Goal: Navigation & Orientation: Understand site structure

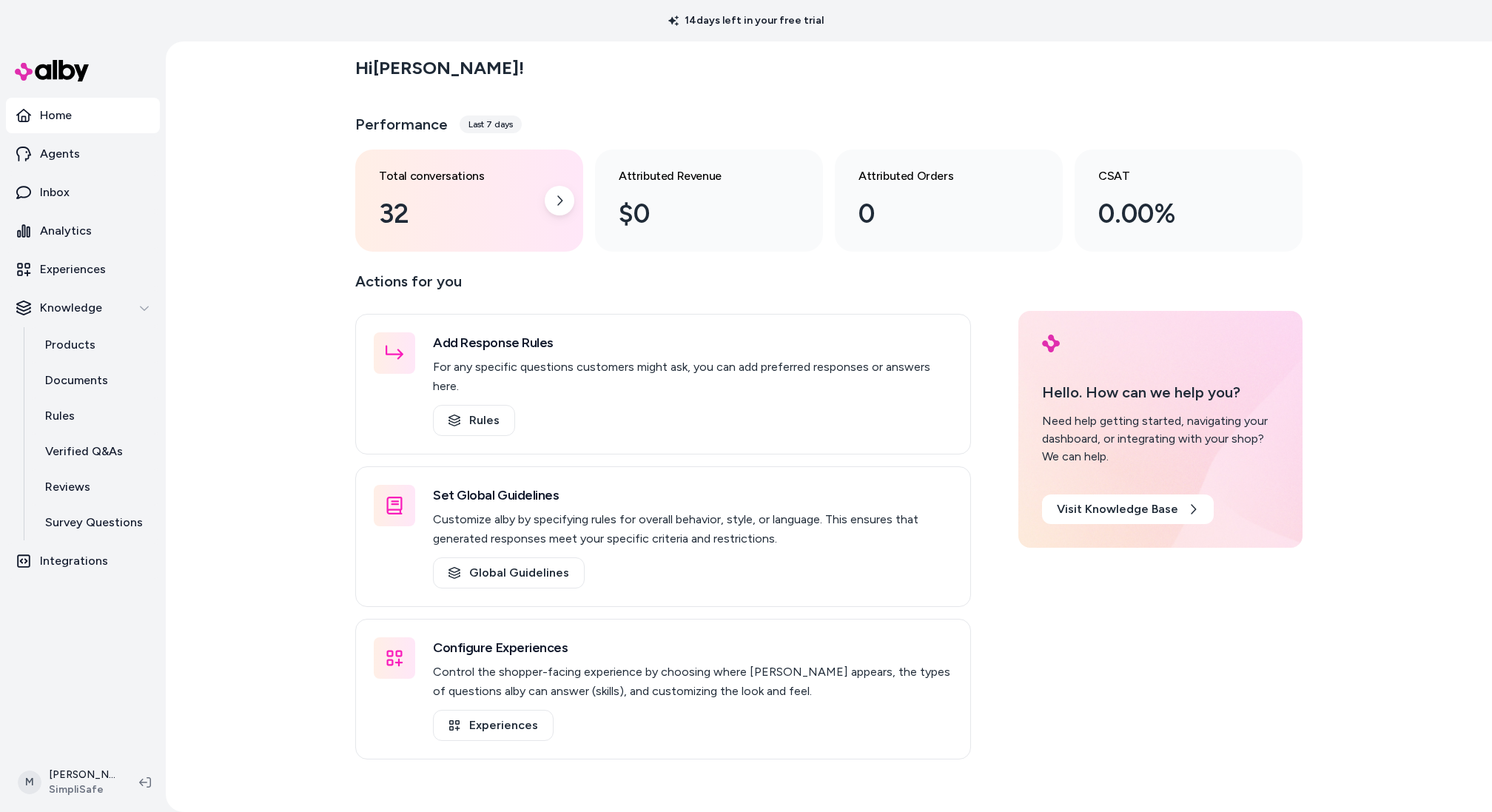
click at [491, 150] on div "Total conversations 32" at bounding box center [469, 201] width 228 height 102
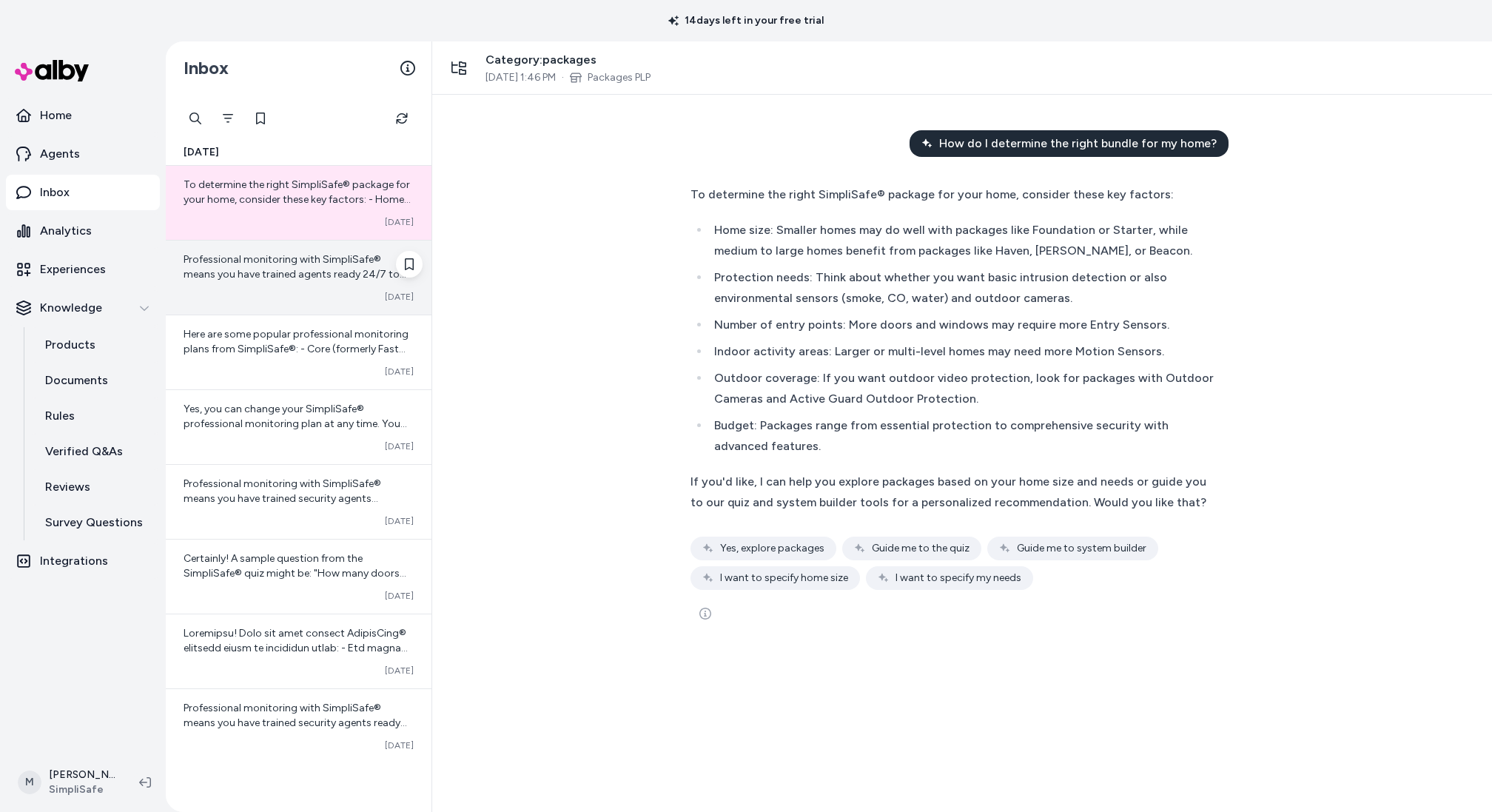
click at [287, 258] on span "Professional monitoring with SimpliSafe® means you have trained agents ready 24…" at bounding box center [299, 334] width 230 height 160
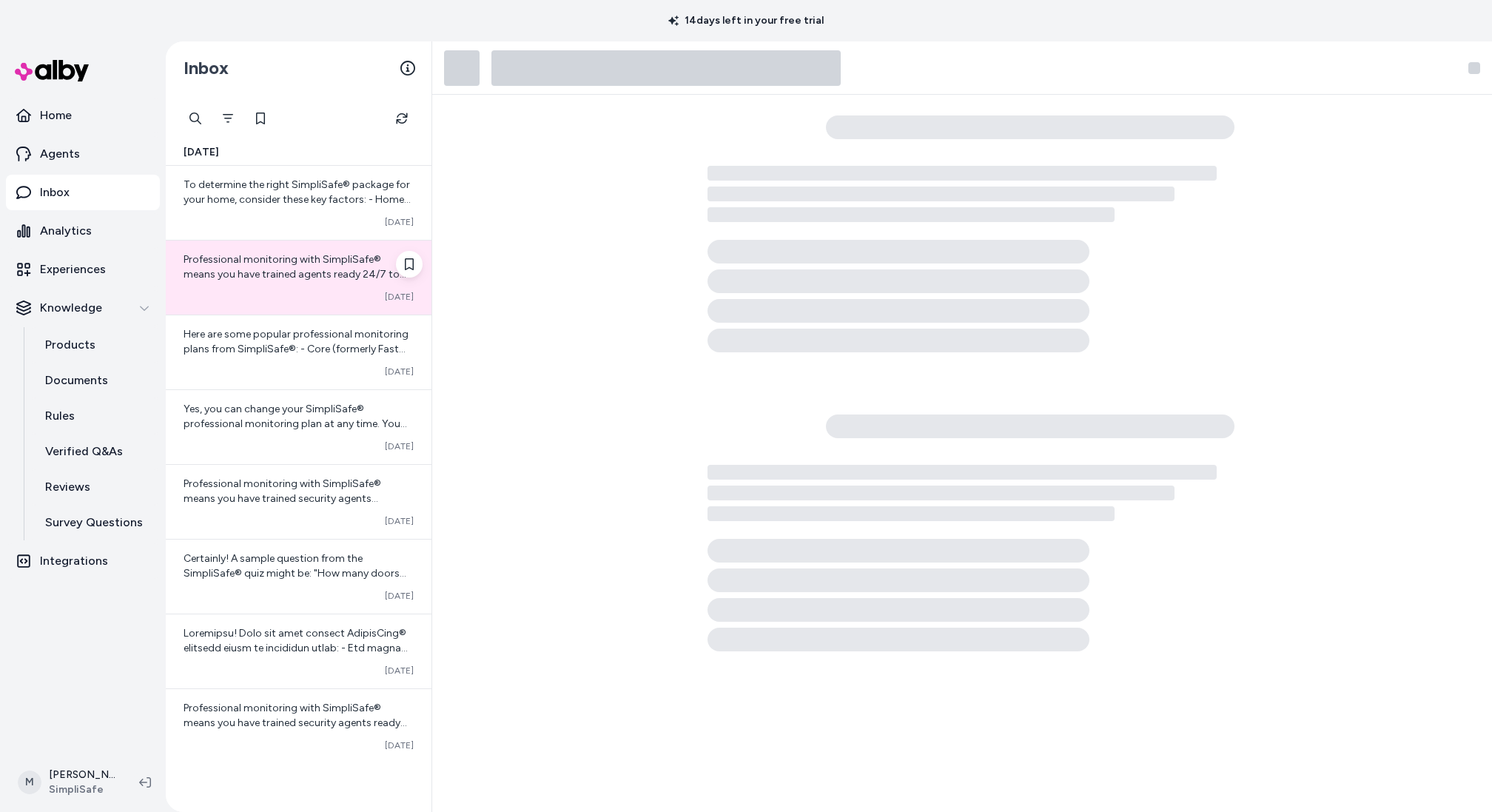
click at [259, 304] on div "Professional monitoring with SimpliSafe® means you have trained agents ready 24…" at bounding box center [298, 277] width 266 height 74
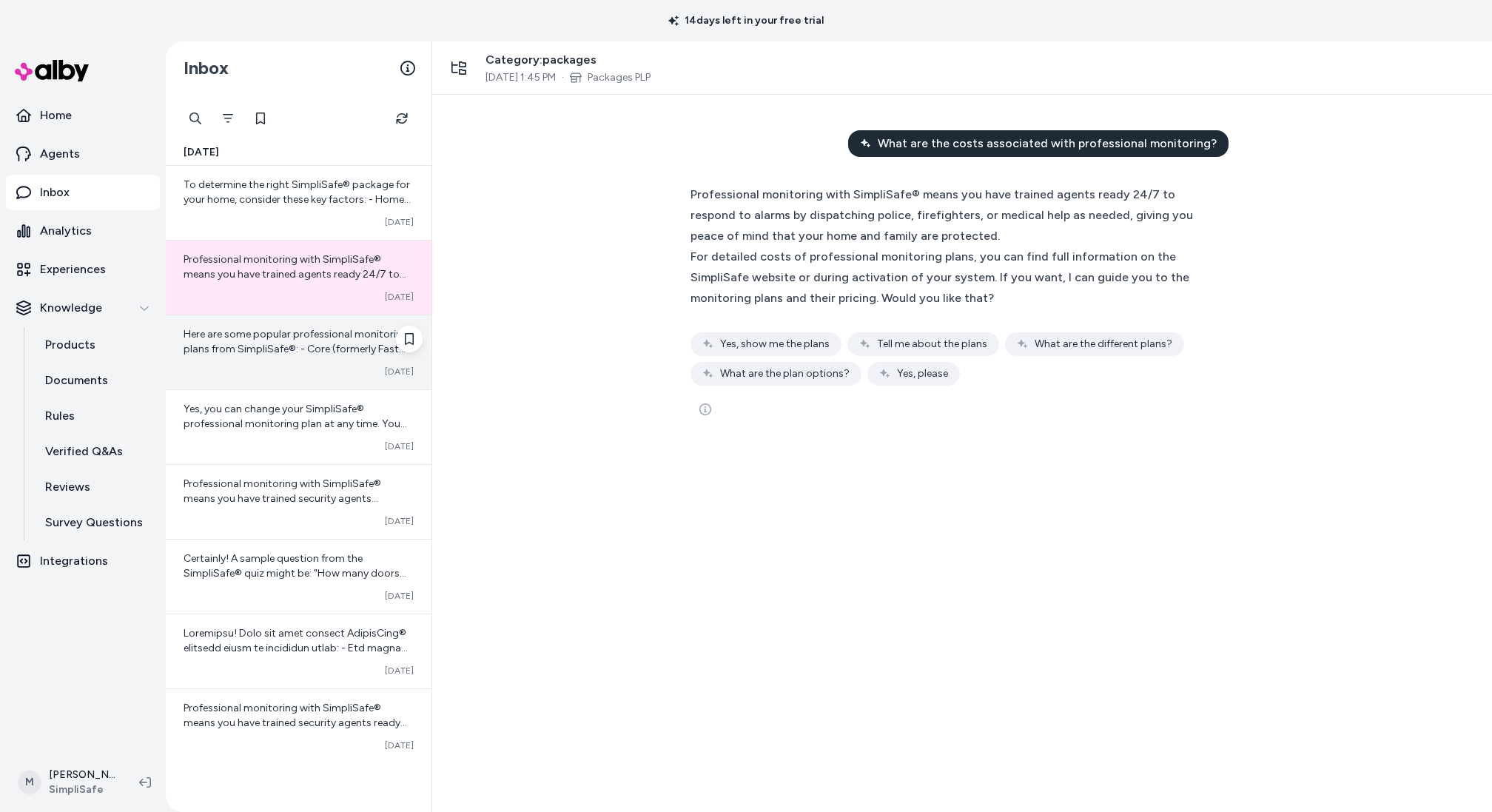
click at [258, 331] on span "Here are some popular professional monitoring plans from SimpliSafe®: - Core (f…" at bounding box center [299, 438] width 230 height 220
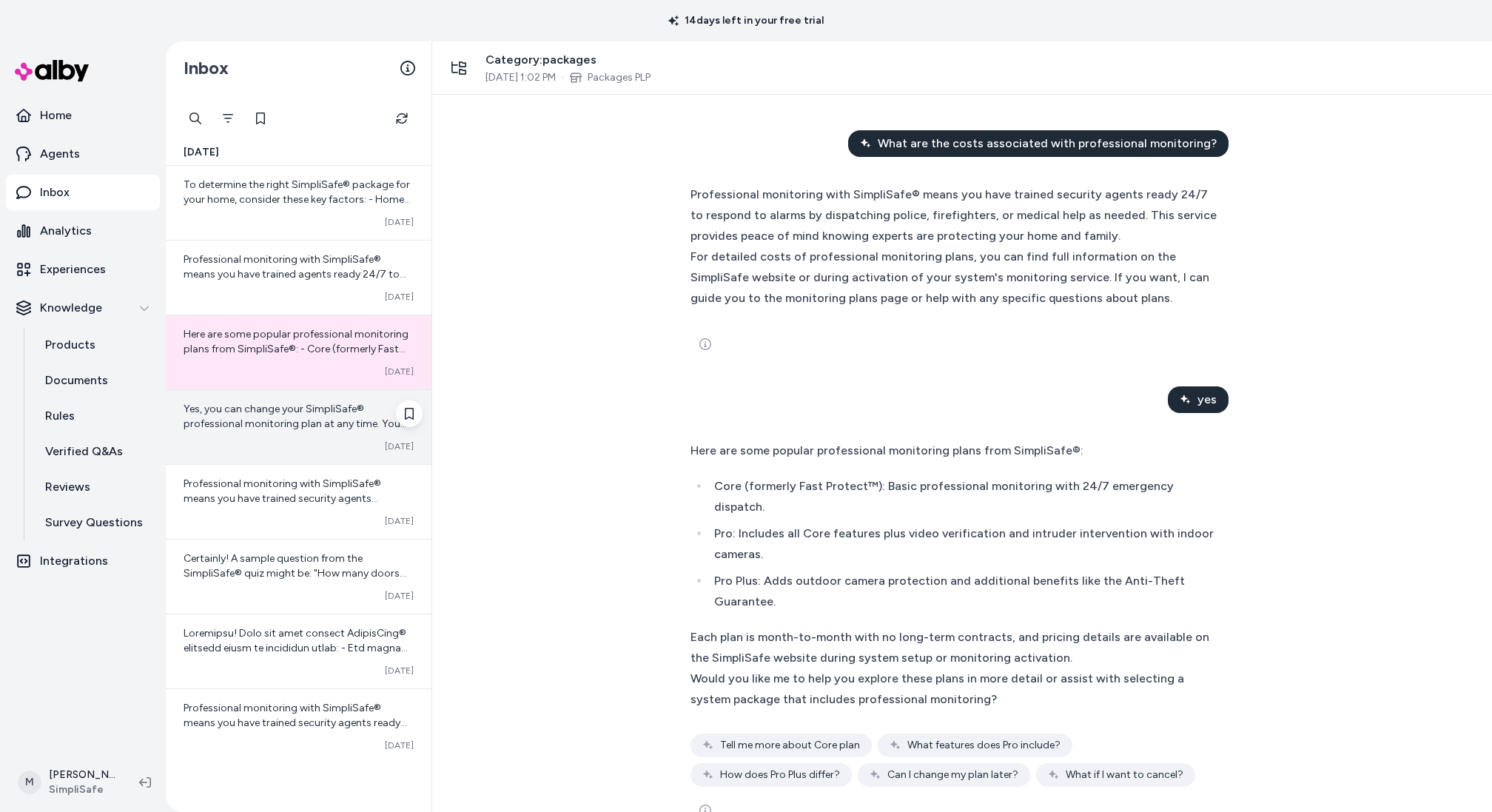
click at [275, 447] on div "Converted [DATE]" at bounding box center [299, 446] width 230 height 12
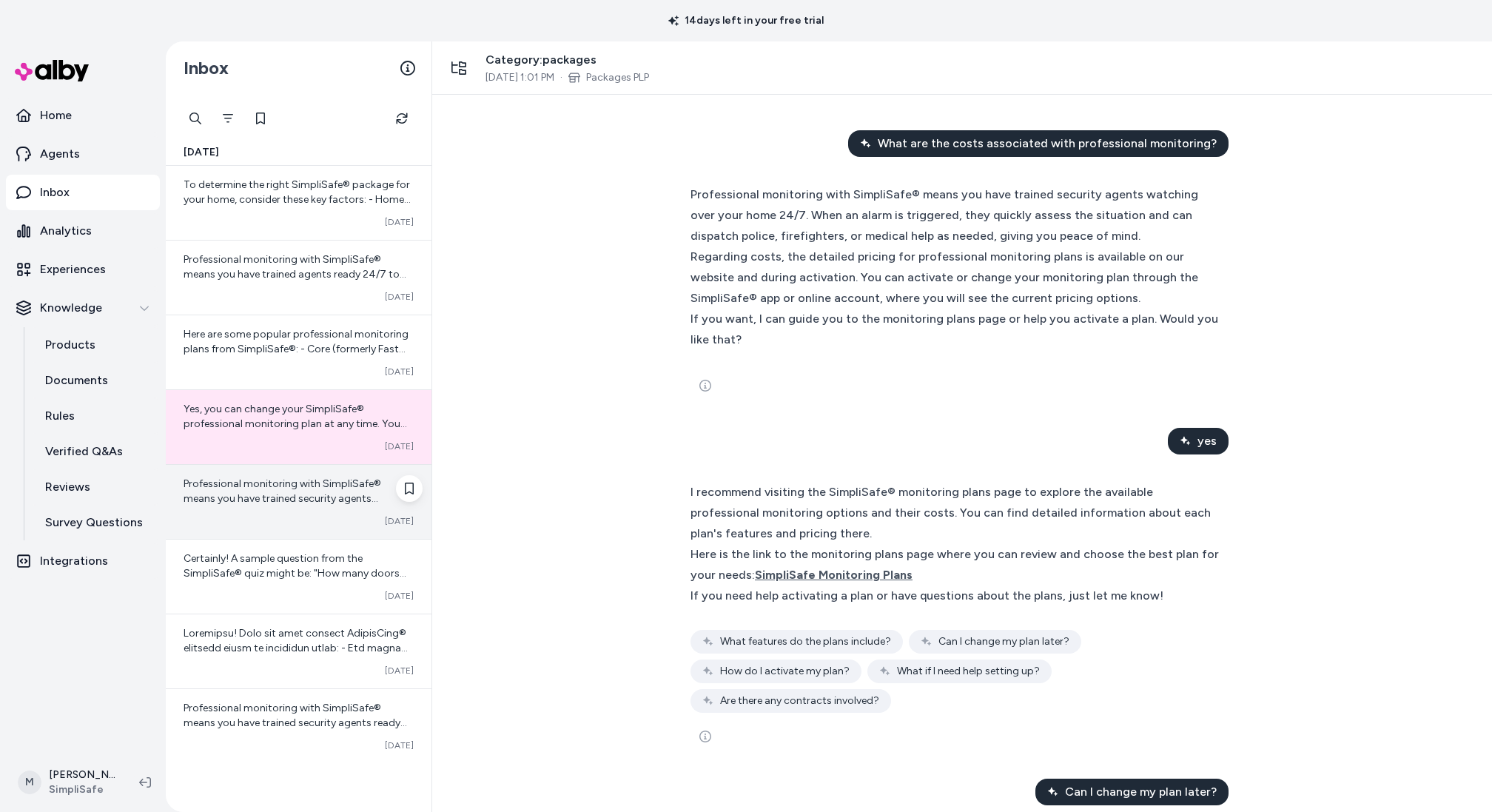
click at [238, 537] on div "Professional monitoring with SimpliSafe® means you have trained security agents…" at bounding box center [298, 501] width 266 height 74
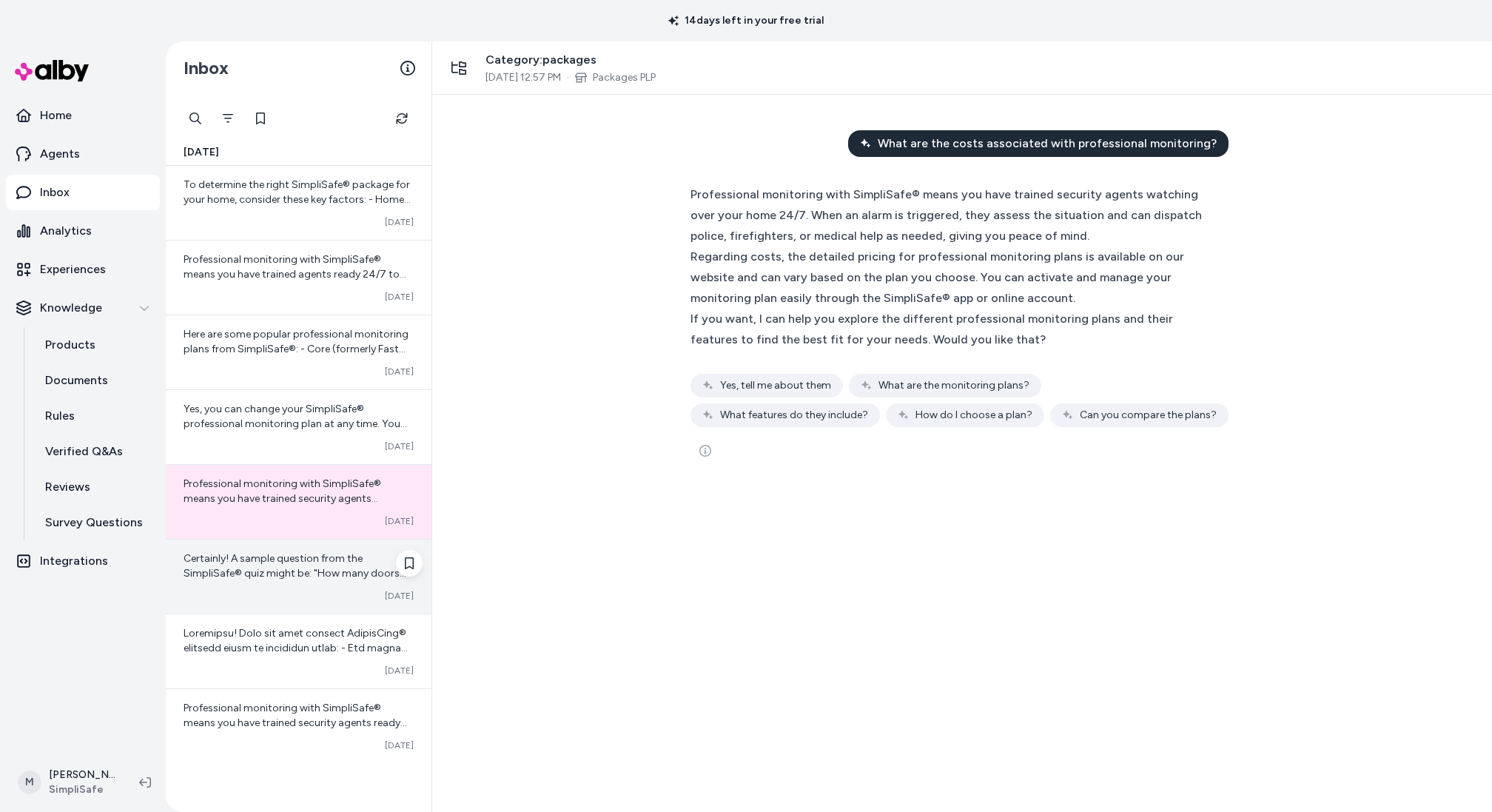
click at [253, 610] on div "Certainly! A sample question from the SimpliSafe® quiz might be: "How many door…" at bounding box center [298, 576] width 266 height 74
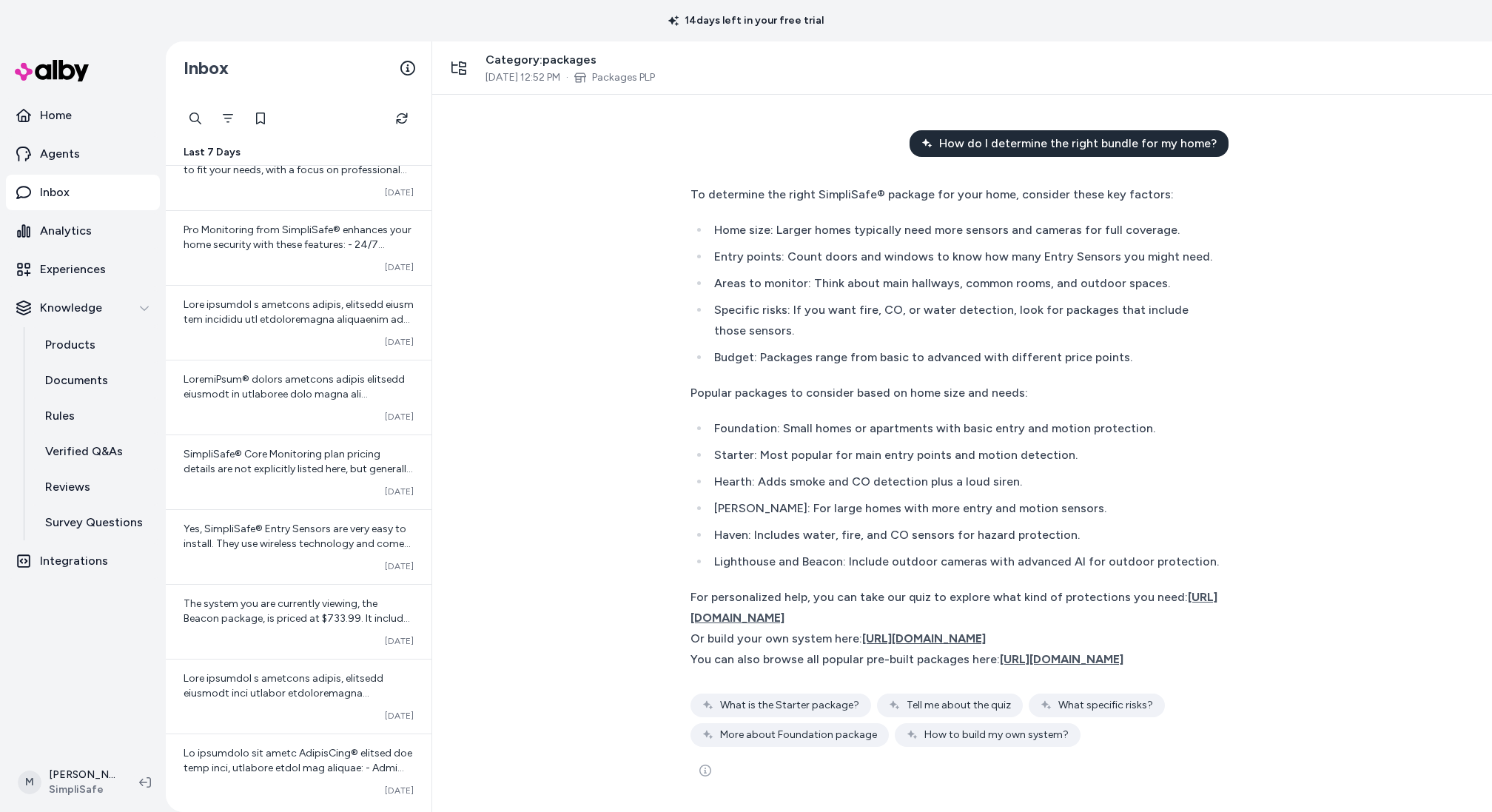
scroll to position [692, 0]
click at [105, 154] on link "Agents" at bounding box center [83, 153] width 154 height 36
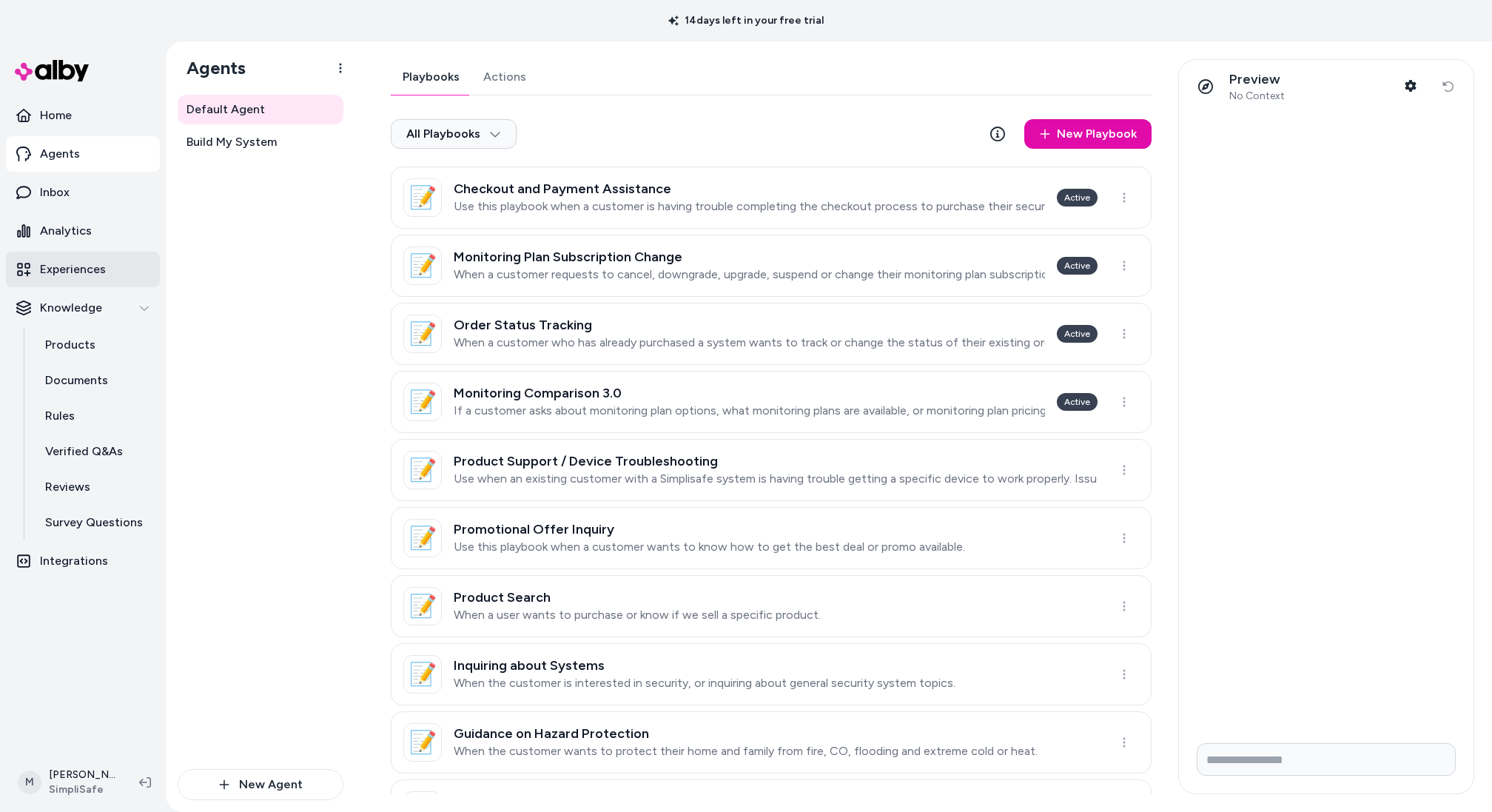
click at [63, 254] on link "Experiences" at bounding box center [83, 269] width 154 height 36
click at [73, 243] on link "Analytics" at bounding box center [83, 230] width 154 height 36
